Goal: Contribute content

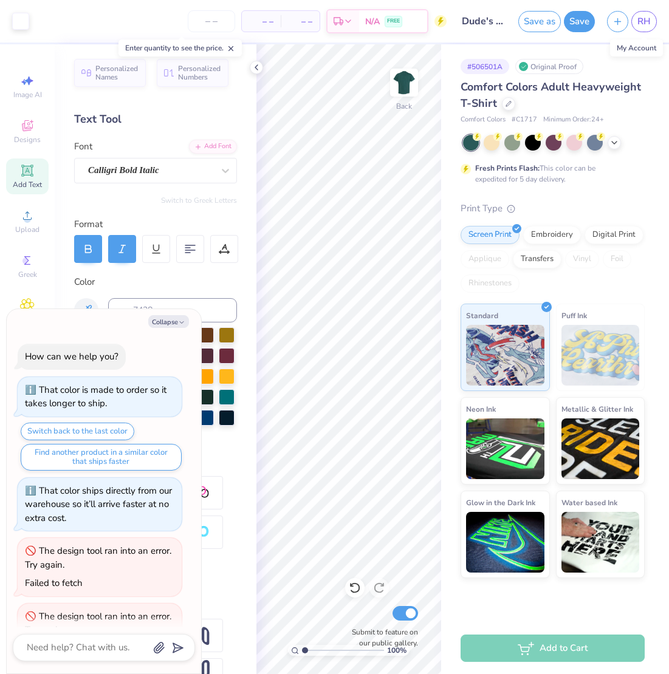
scroll to position [43, 0]
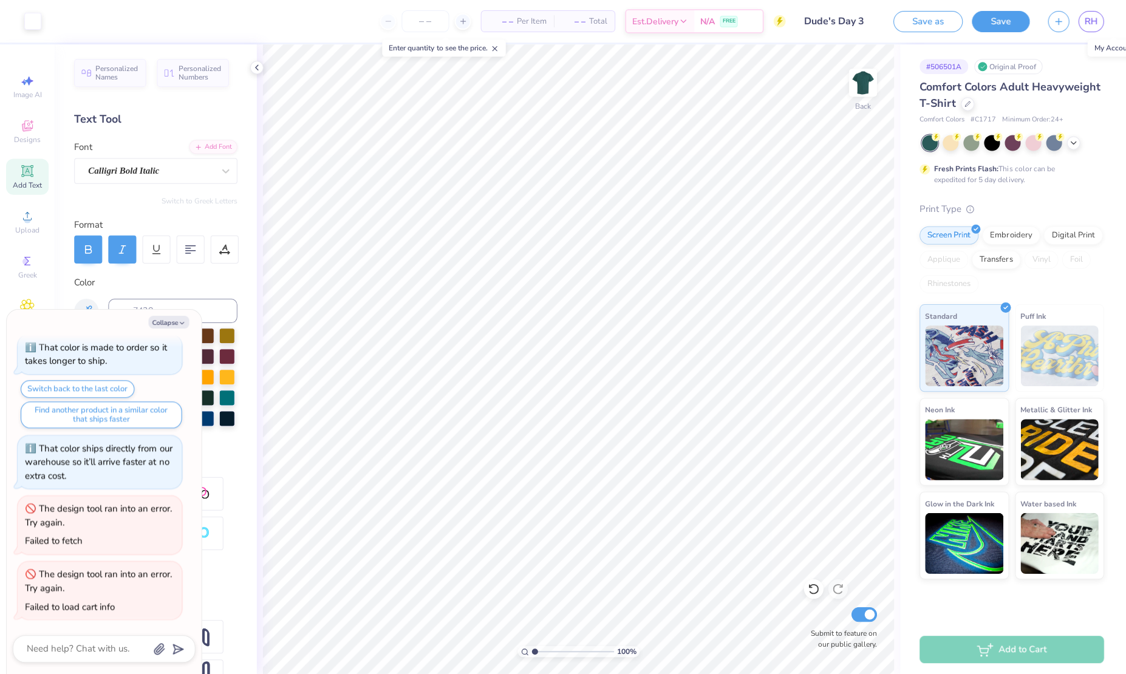
type textarea "x"
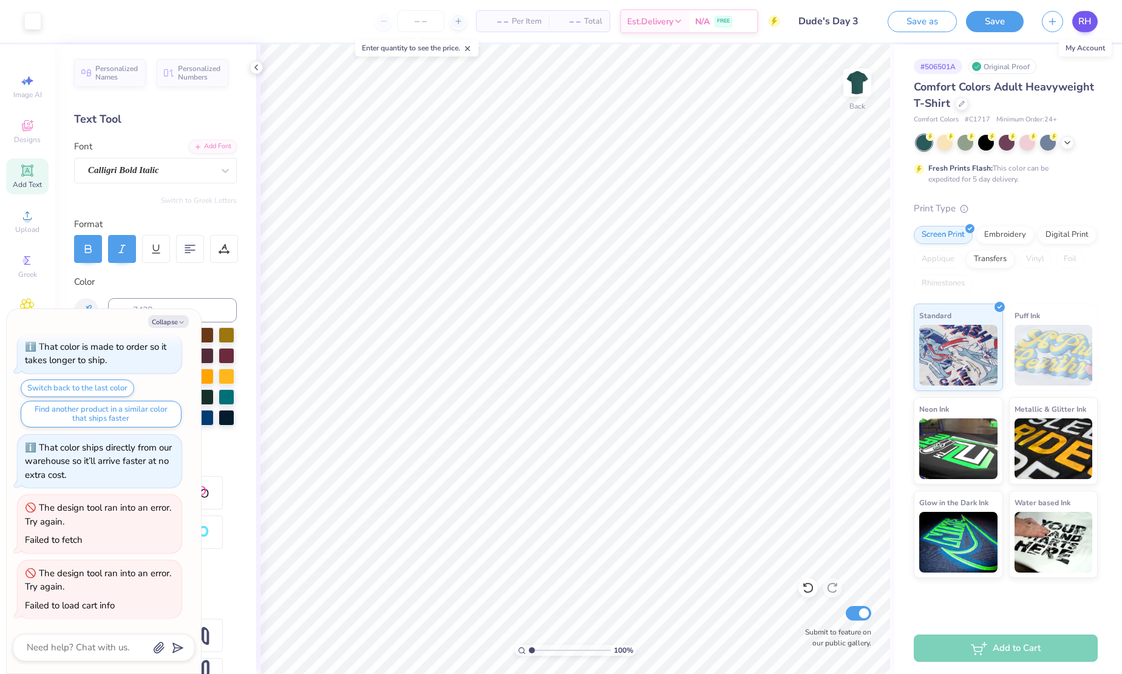
click at [668, 20] on span "RH" at bounding box center [1084, 22] width 13 height 14
click at [668, 24] on link "RH" at bounding box center [1085, 21] width 26 height 21
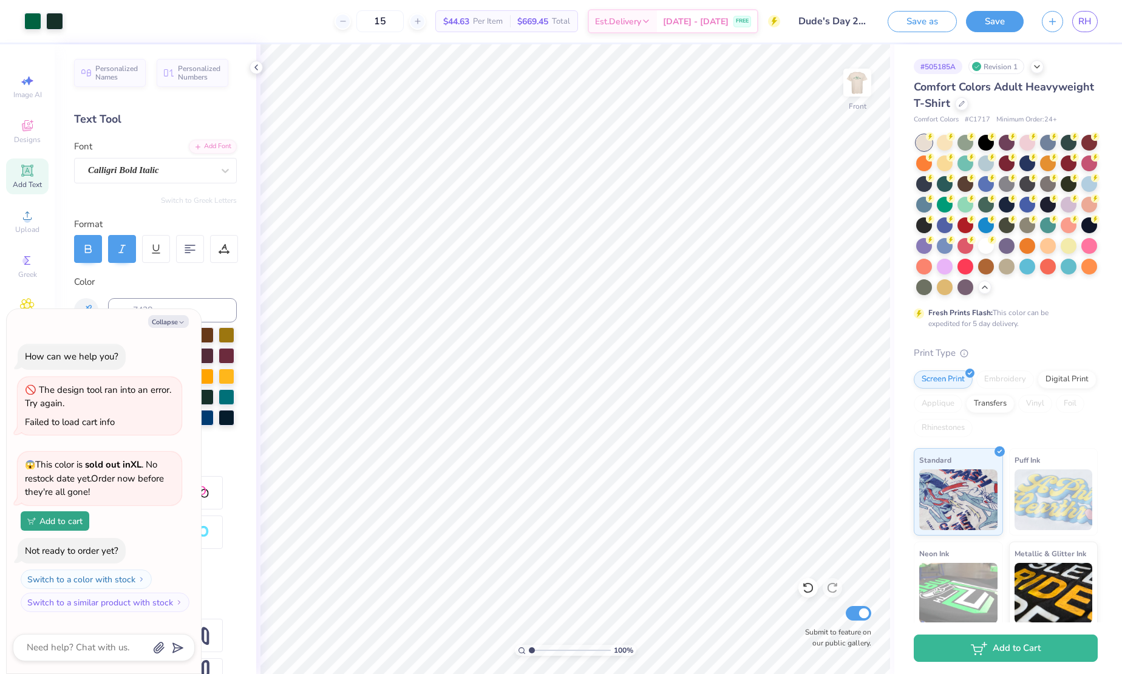
scroll to position [302, 0]
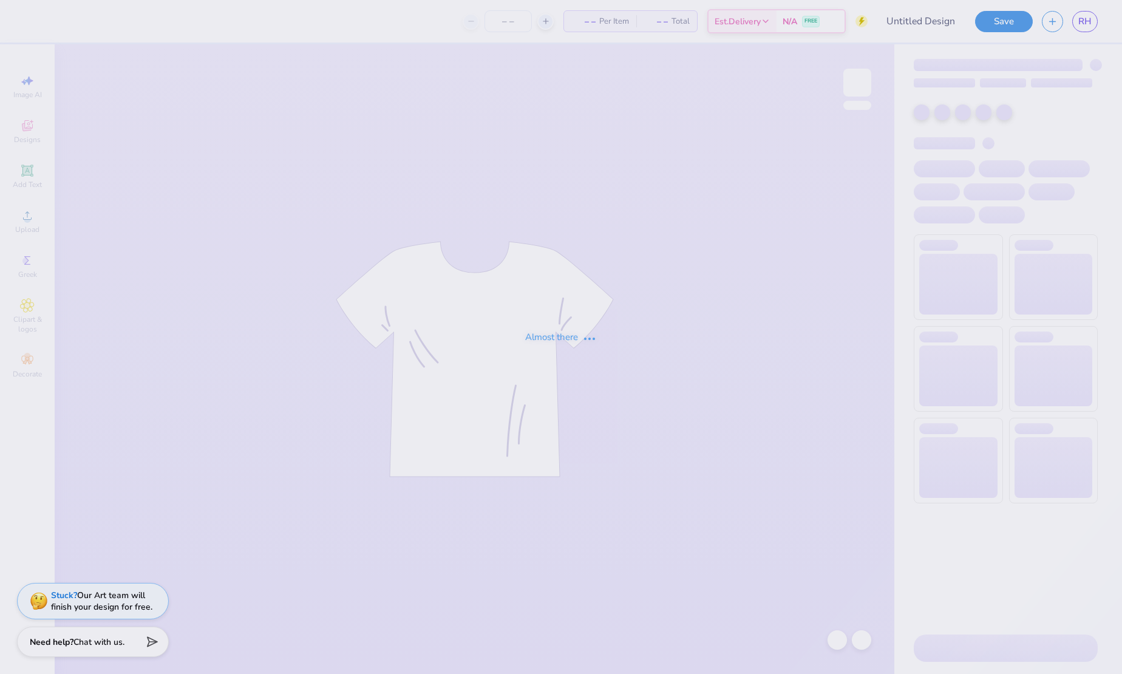
type input "Dude's Day 3"
type input "50"
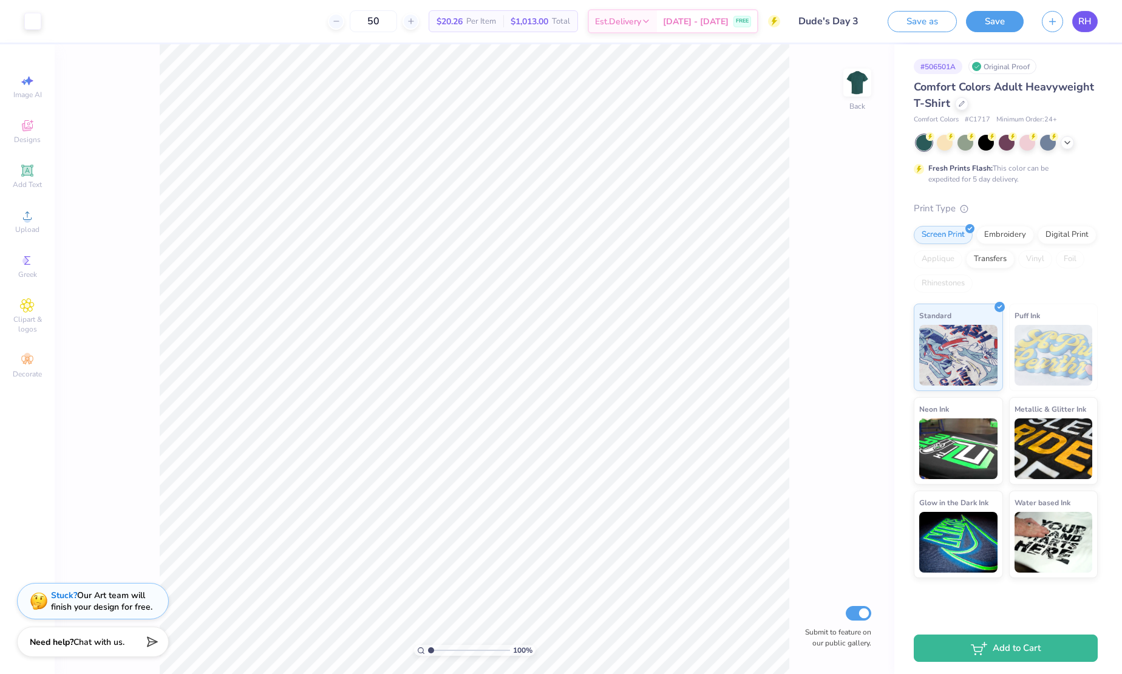
click at [1078, 22] on span "RH" at bounding box center [1084, 22] width 13 height 14
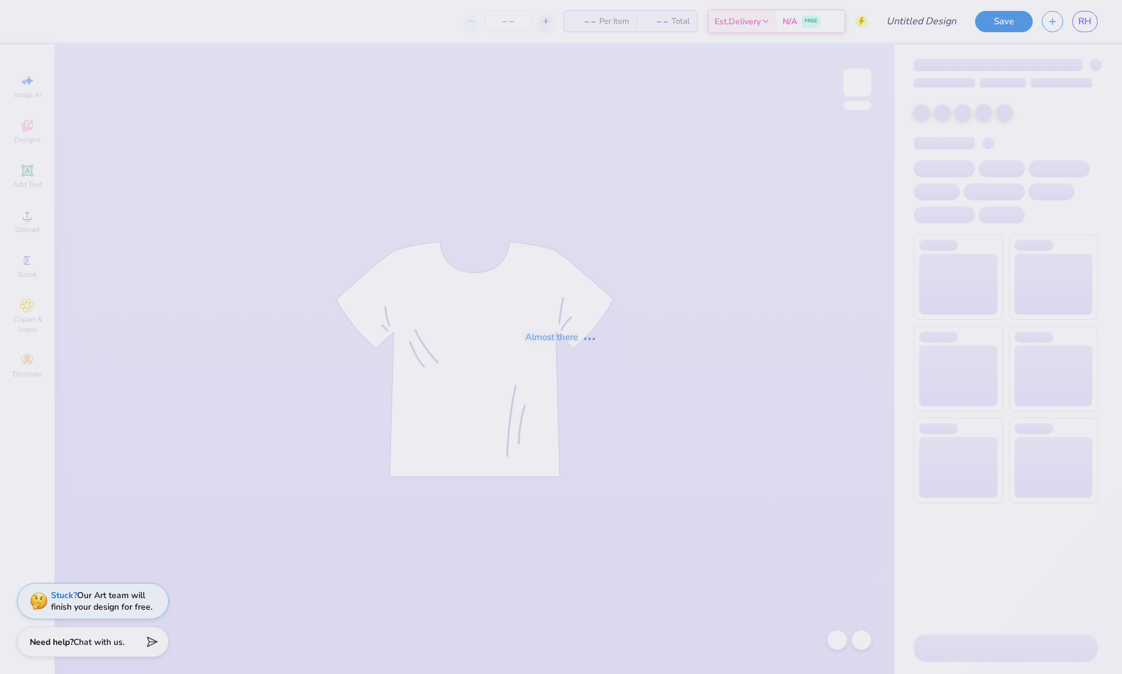
type input "Dude's Day 3"
type input "3"
